Goal: Task Accomplishment & Management: Complete application form

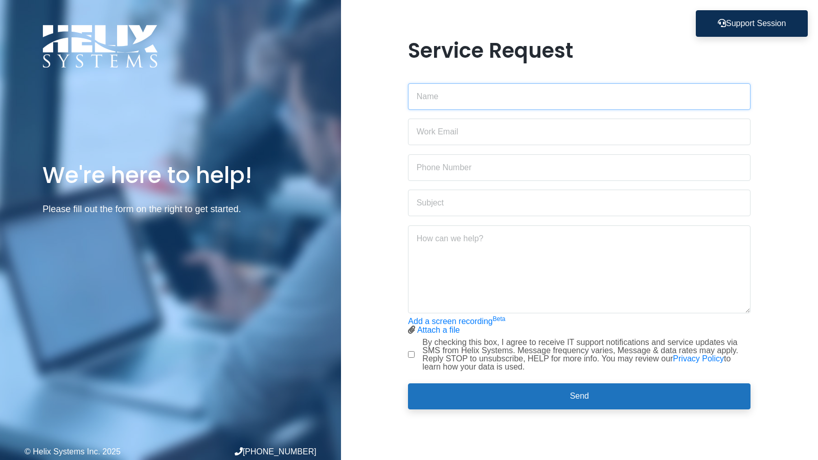
click at [426, 98] on input "text" at bounding box center [579, 96] width 343 height 27
drag, startPoint x: 422, startPoint y: 64, endPoint x: 424, endPoint y: 41, distance: 23.1
click at [424, 41] on h1 "Service Request" at bounding box center [579, 50] width 343 height 25
click at [449, 103] on input "Y" at bounding box center [579, 96] width 343 height 27
type input "Y"
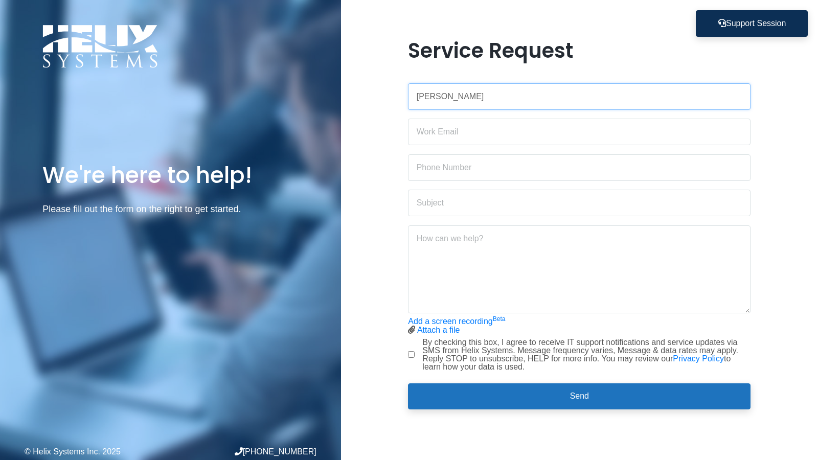
type input "[PERSON_NAME]"
click at [429, 139] on input "email" at bounding box center [579, 132] width 343 height 27
type input "[EMAIL_ADDRESS][DOMAIN_NAME]"
click at [461, 165] on input "text" at bounding box center [579, 167] width 343 height 27
type input "6097336961"
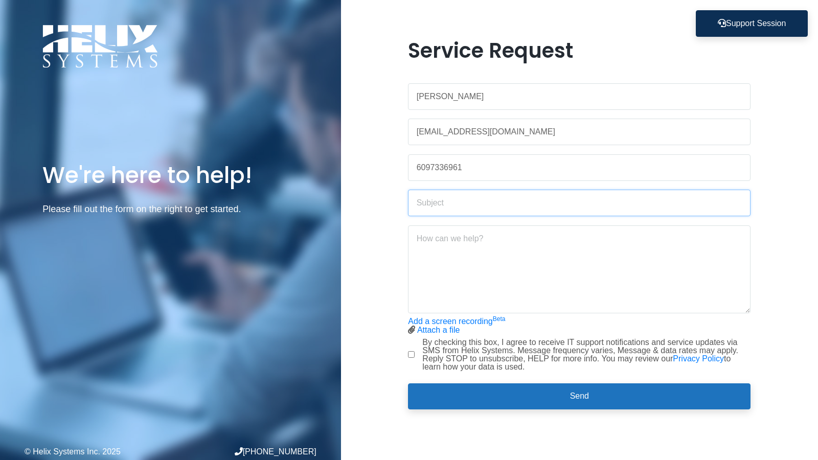
click at [523, 209] on input "text" at bounding box center [579, 203] width 343 height 27
type input "Dymo 5XL"
click at [456, 249] on textarea at bounding box center [579, 269] width 343 height 88
drag, startPoint x: 319, startPoint y: 150, endPoint x: 314, endPoint y: 154, distance: 6.2
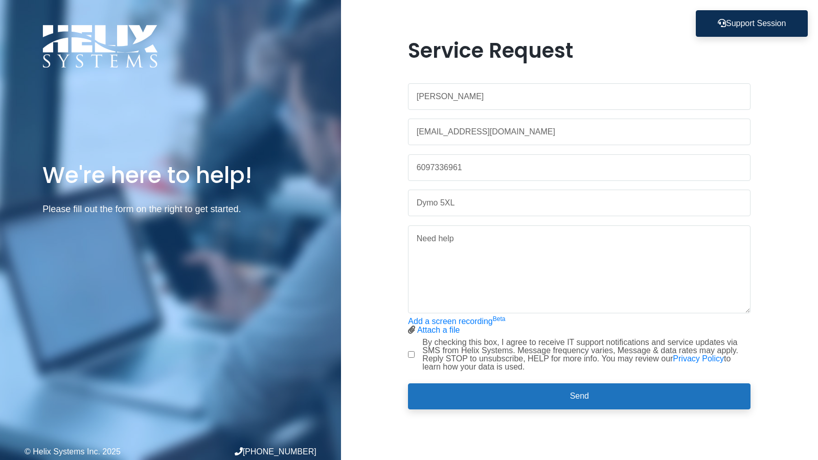
click at [314, 151] on div "We're here to help! Please fill out the form on the right to get started. © Hel…" at bounding box center [170, 230] width 341 height 460
click at [477, 253] on textarea "Need help" at bounding box center [579, 269] width 343 height 88
type textarea "Need help not connecting to the printer labels are in but its saying not in."
click at [408, 354] on input "By checking this box, I agree to receive IT support notifications and service u…" at bounding box center [411, 354] width 7 height 7
checkbox input "true"
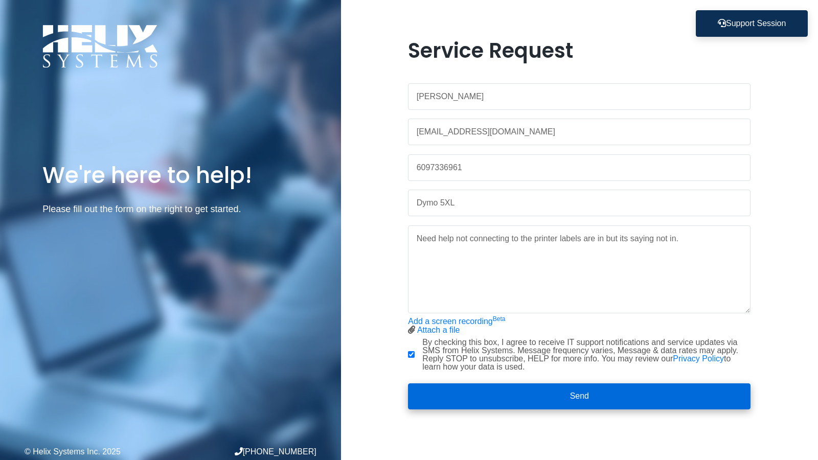
click at [466, 390] on button "Send" at bounding box center [579, 397] width 343 height 27
